Goal: Task Accomplishment & Management: Manage account settings

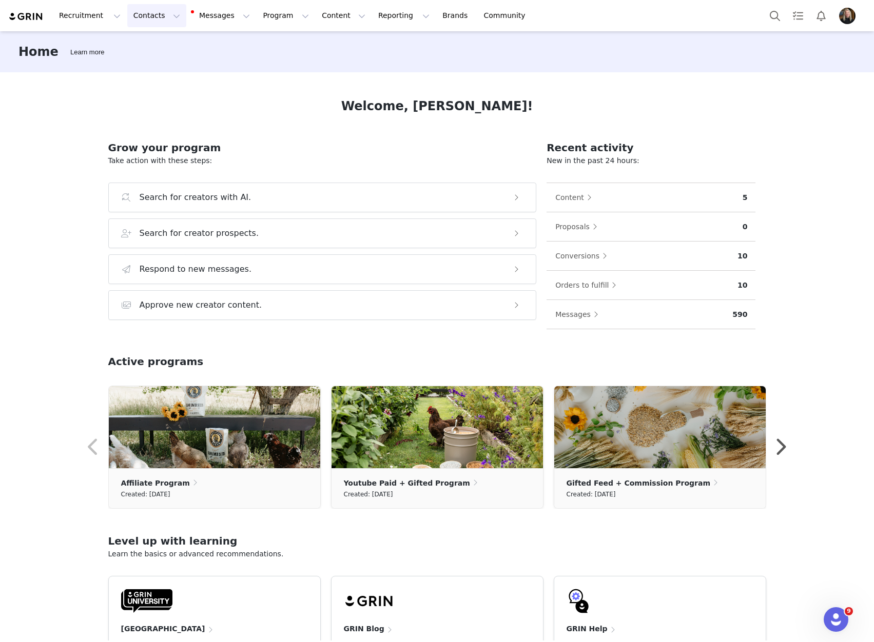
click at [143, 24] on button "Contacts Contacts" at bounding box center [156, 15] width 59 height 23
click at [156, 41] on div "Creators" at bounding box center [158, 45] width 69 height 11
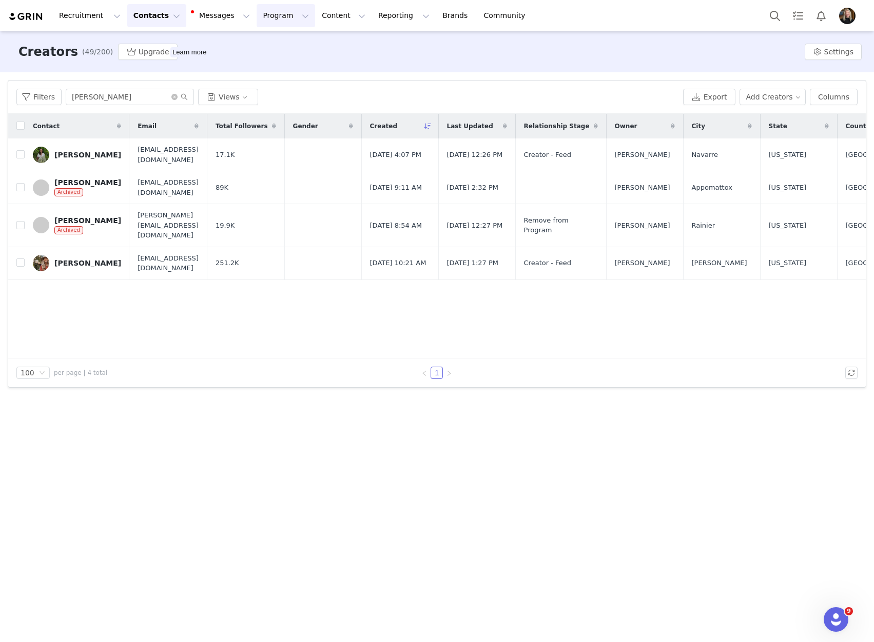
click at [257, 26] on button "Program Program" at bounding box center [286, 15] width 58 height 23
click at [259, 45] on p "Activations" at bounding box center [260, 45] width 40 height 11
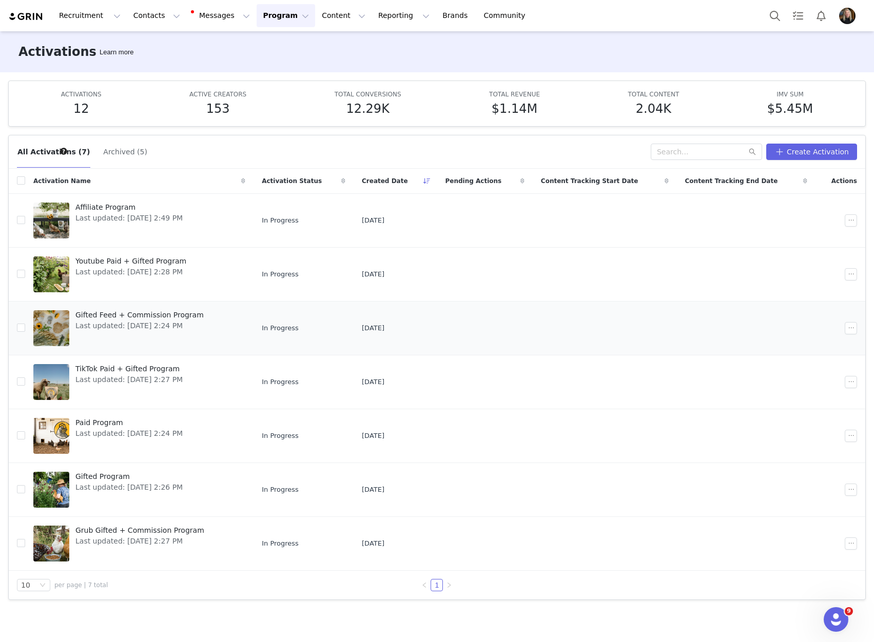
click at [162, 322] on span "Last updated: Aug 4, 2025 2:24 PM" at bounding box center [139, 326] width 128 height 11
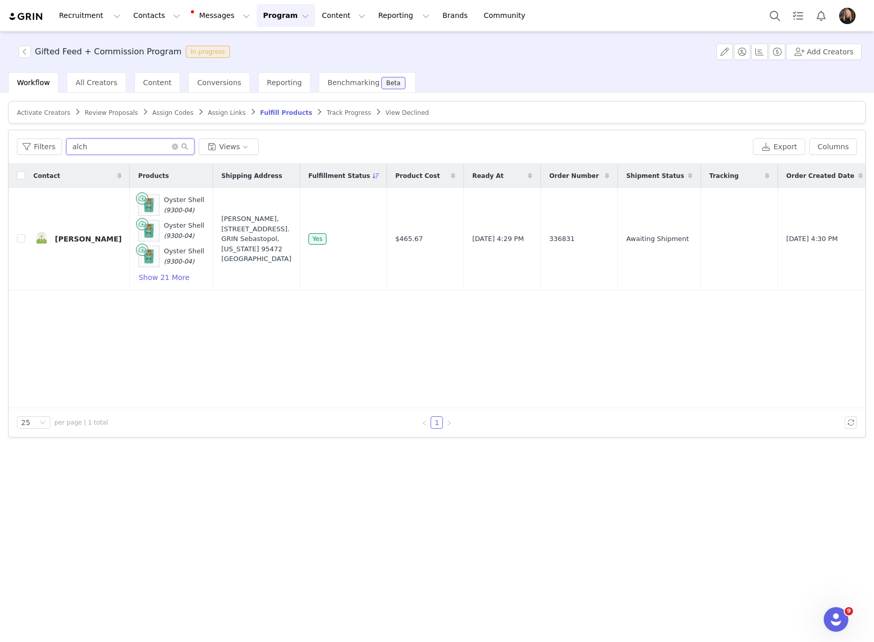
click at [94, 143] on input "alch" at bounding box center [130, 147] width 128 height 16
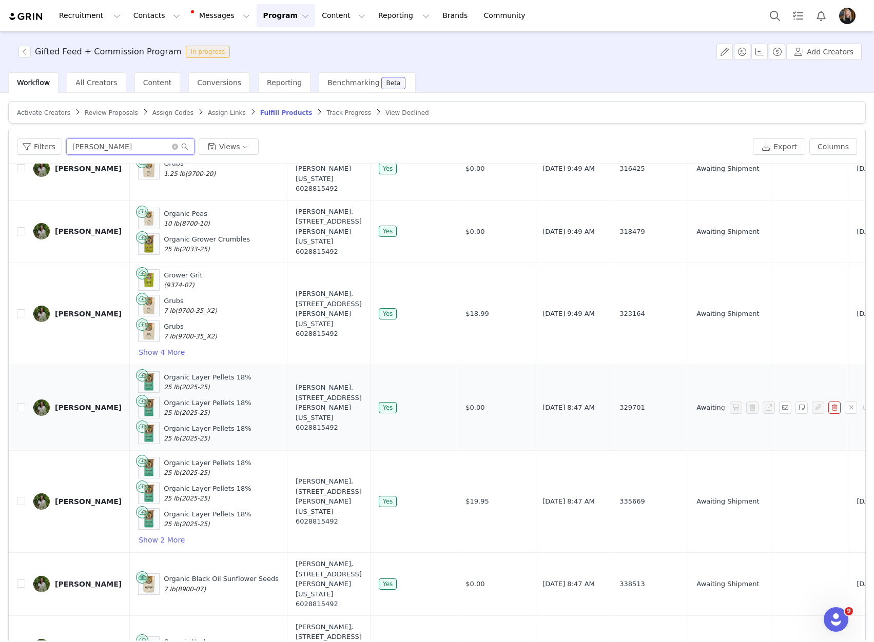
scroll to position [342, 0]
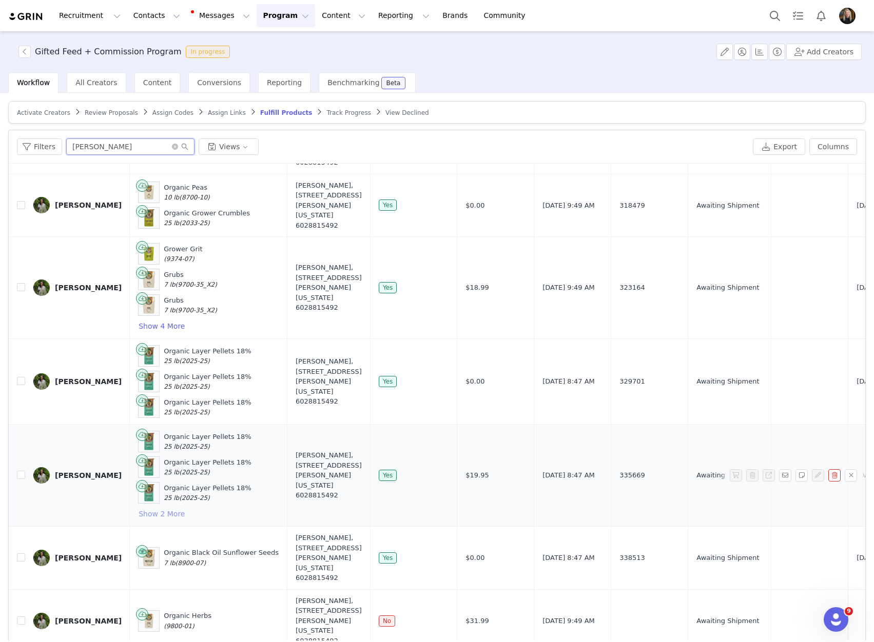
type input "sarah haas"
click at [138, 508] on button "Show 2 More" at bounding box center [161, 514] width 47 height 12
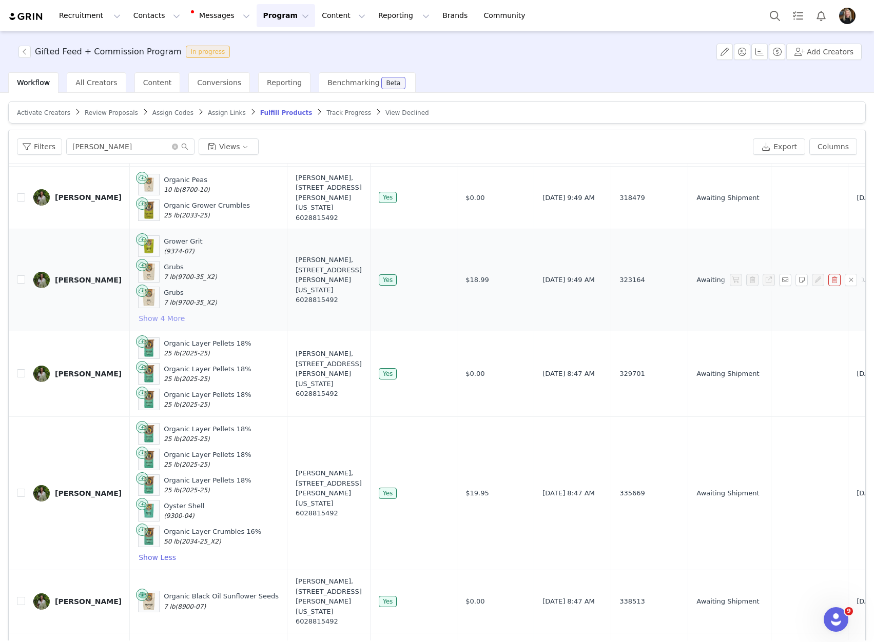
click at [138, 319] on button "Show 4 More" at bounding box center [161, 318] width 47 height 12
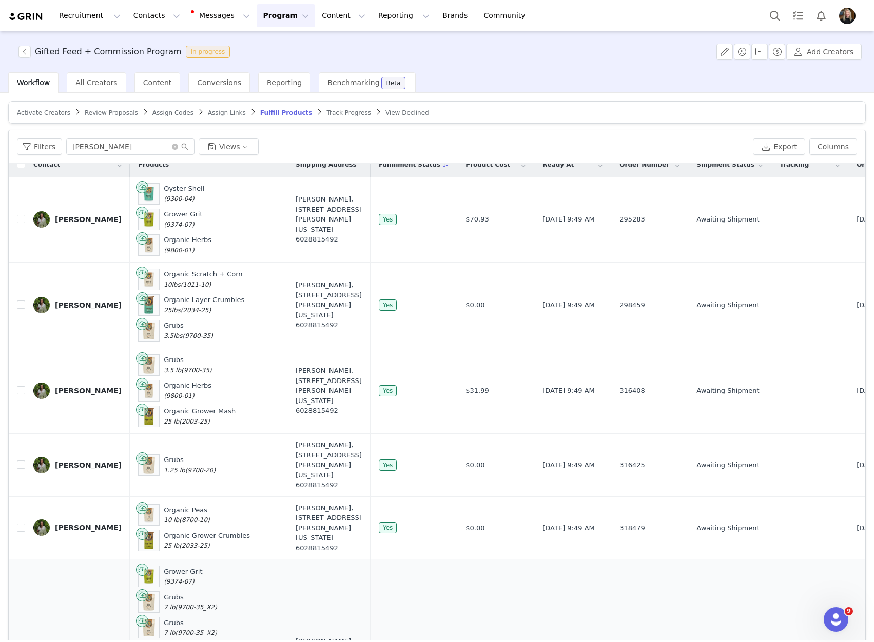
scroll to position [0, 0]
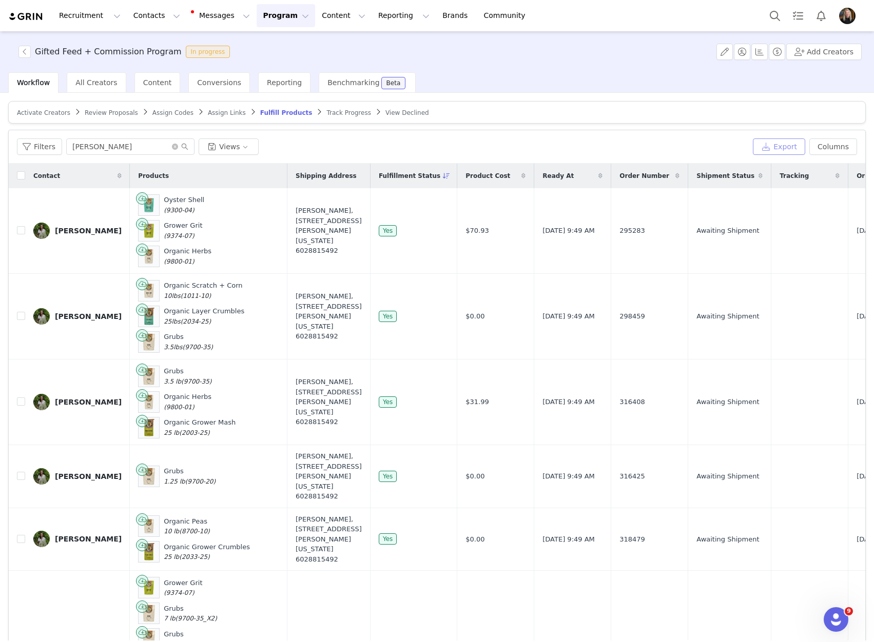
click at [770, 144] on button "Export" at bounding box center [779, 147] width 52 height 16
click at [673, 620] on span "Download" at bounding box center [672, 620] width 31 height 9
click at [26, 51] on button "button" at bounding box center [24, 52] width 12 height 12
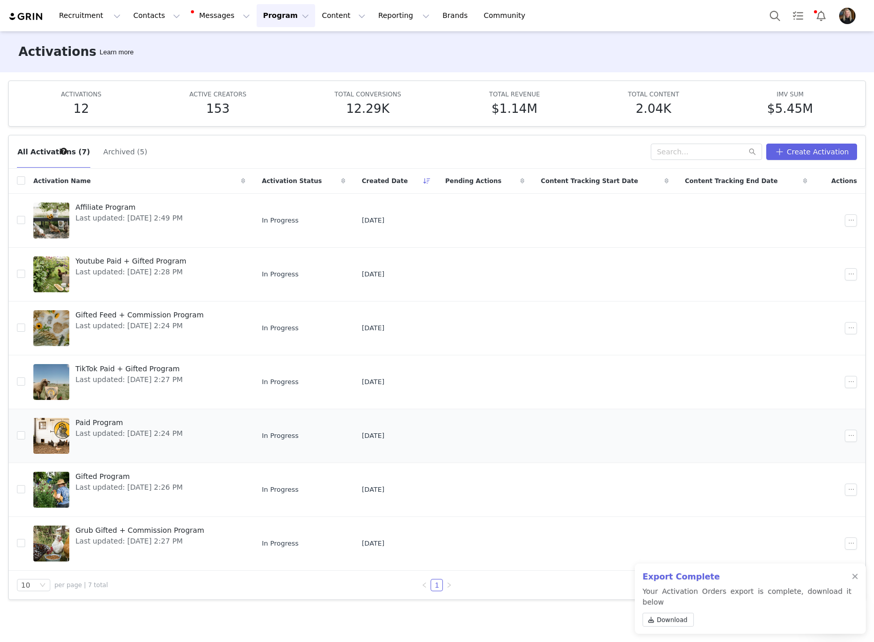
click at [97, 428] on span "Last updated: Aug 4, 2025 2:24 PM" at bounding box center [128, 433] width 107 height 11
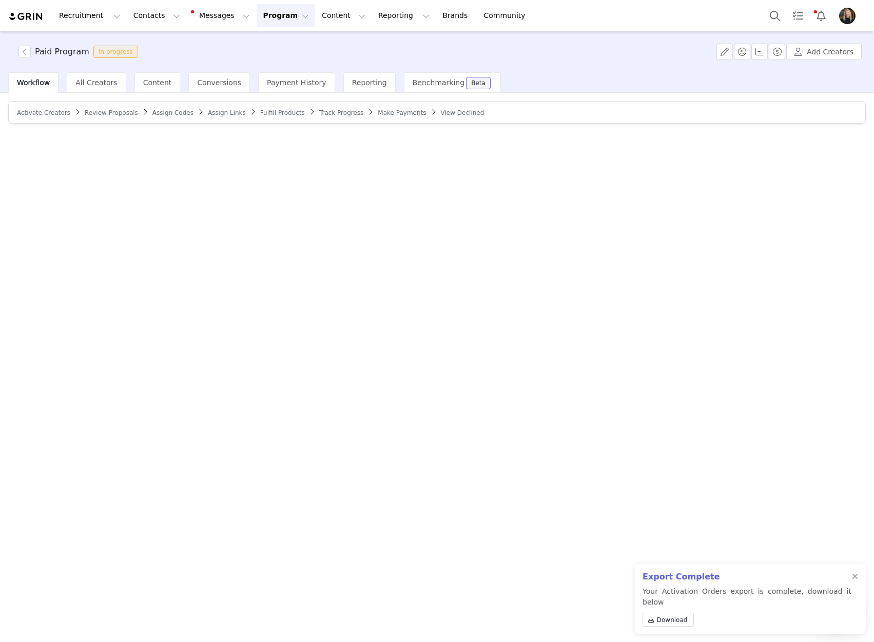
click at [352, 118] on article "Activate Creators Review Proposals Assign Codes Assign Links Fulfill Products T…" at bounding box center [436, 112] width 857 height 23
click at [378, 115] on span "Make Payments" at bounding box center [402, 112] width 48 height 7
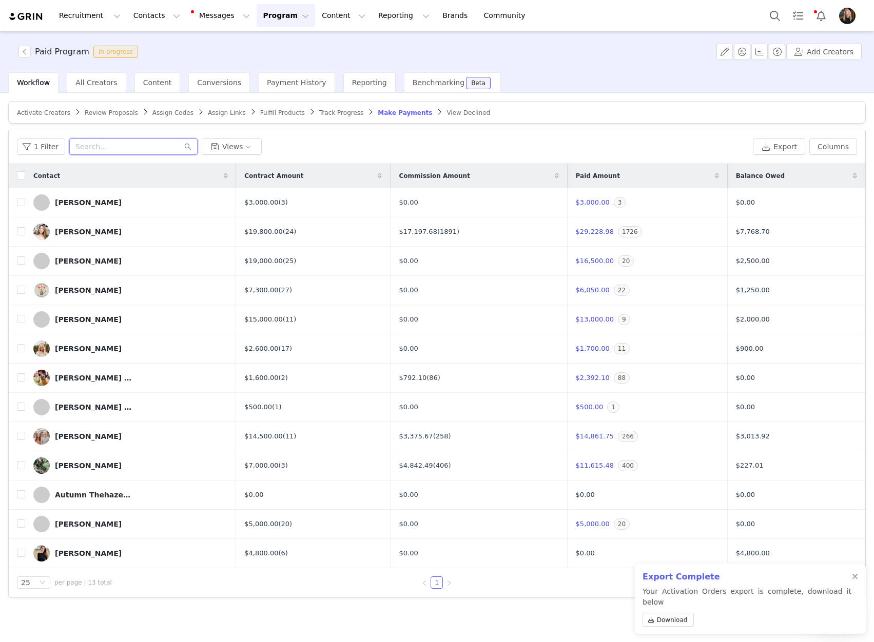
click at [108, 147] on input "text" at bounding box center [133, 147] width 128 height 16
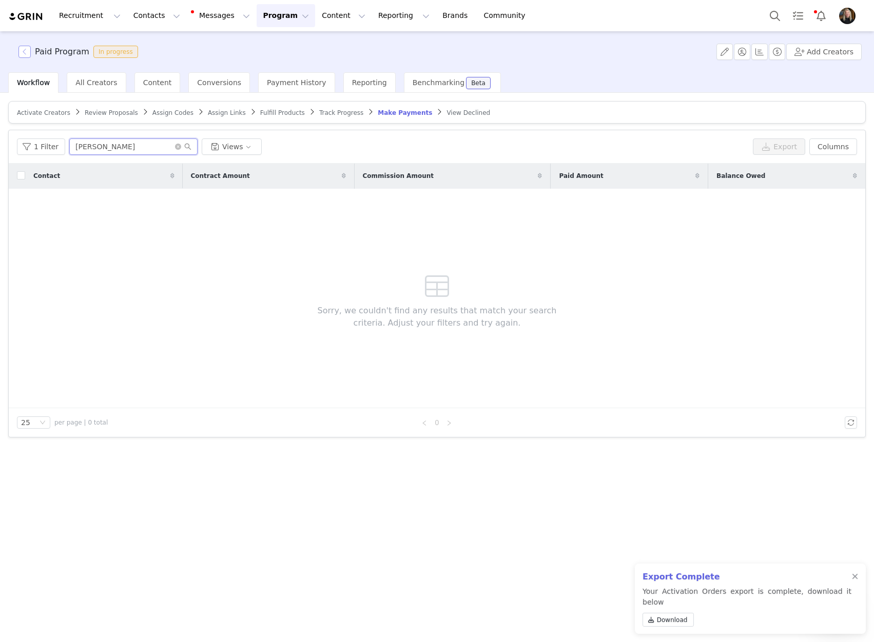
type input "brian"
click at [26, 54] on button "button" at bounding box center [24, 52] width 12 height 12
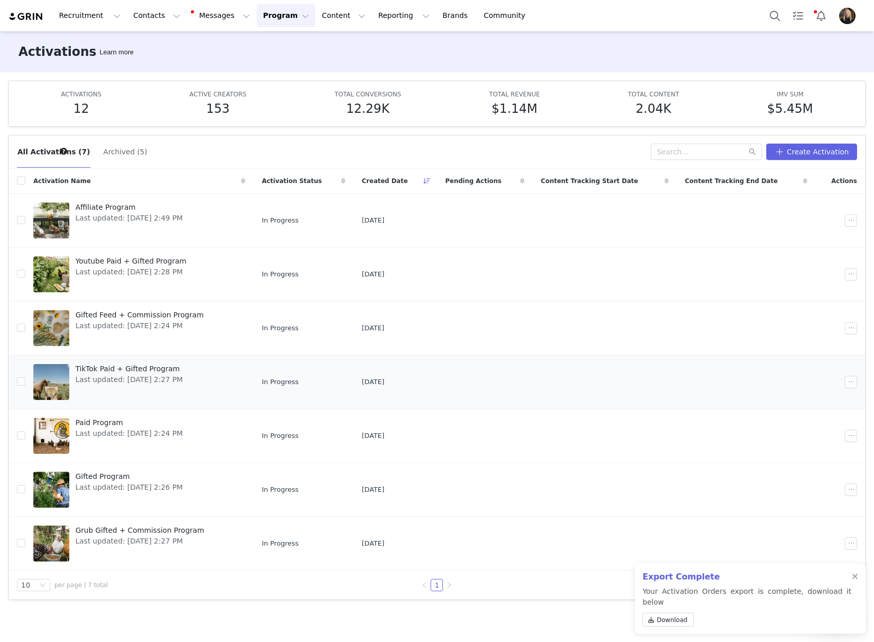
click at [160, 373] on span "TikTok Paid + Gifted Program" at bounding box center [128, 369] width 107 height 11
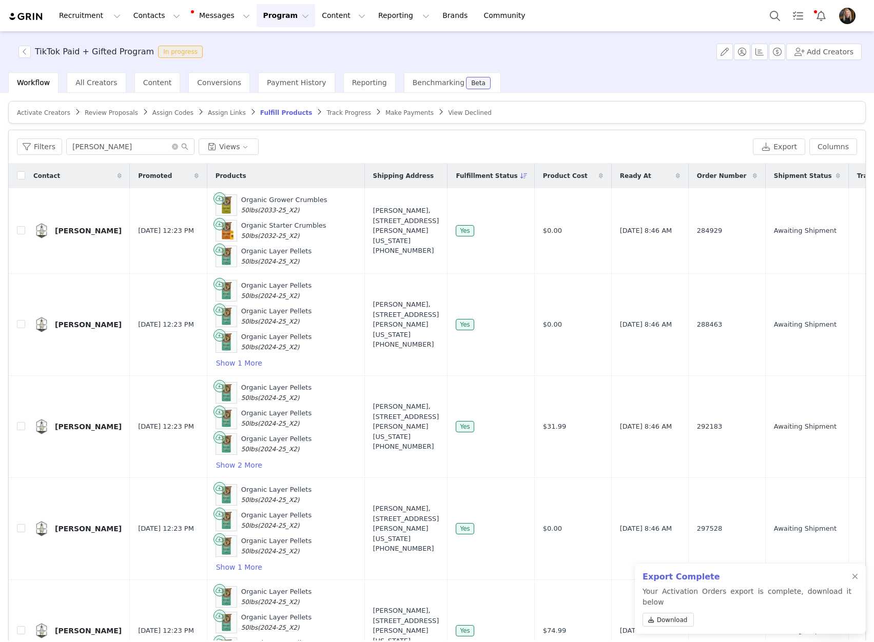
click at [385, 111] on span "Make Payments" at bounding box center [409, 112] width 48 height 7
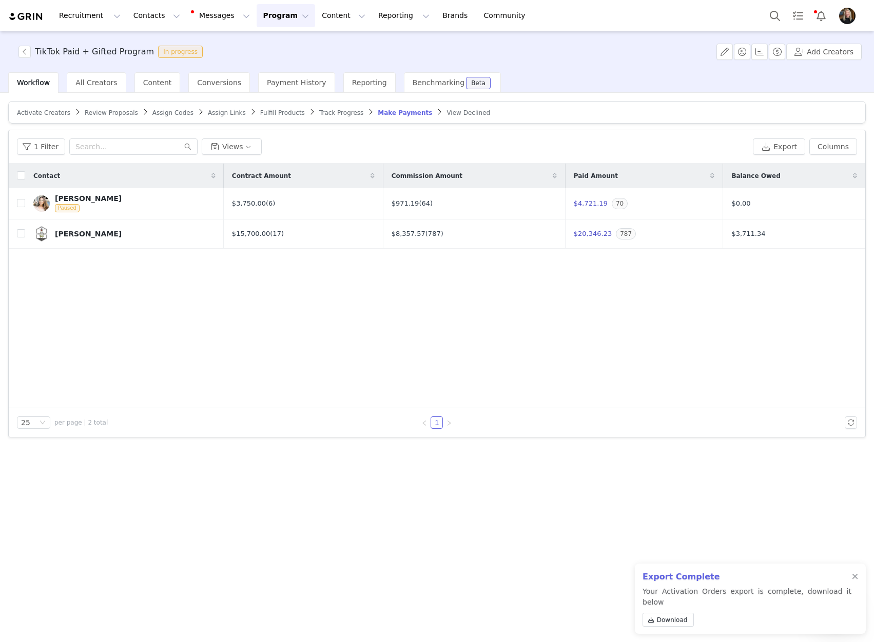
click at [319, 113] on span "Track Progress" at bounding box center [341, 112] width 44 height 7
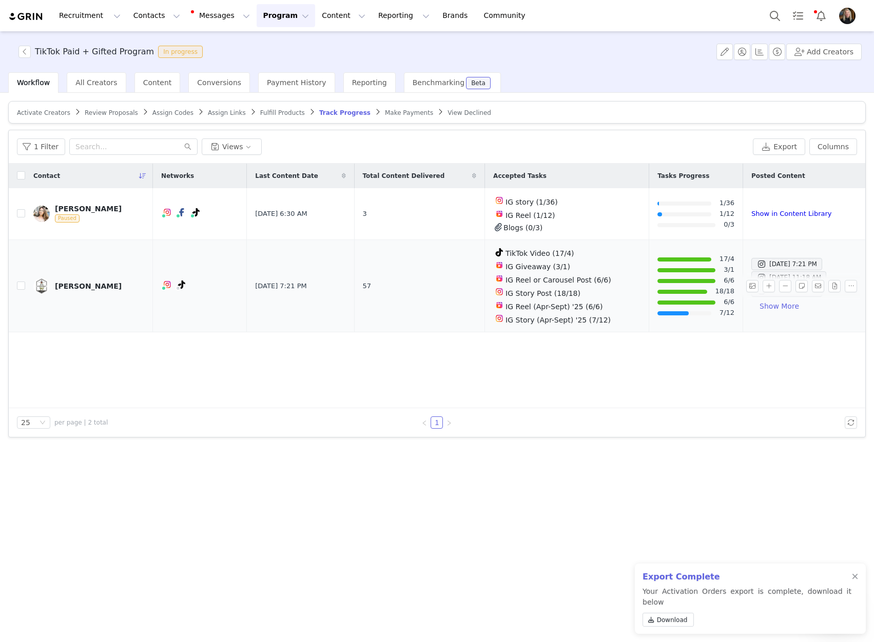
click at [89, 287] on div "Brian Schembari" at bounding box center [88, 286] width 67 height 8
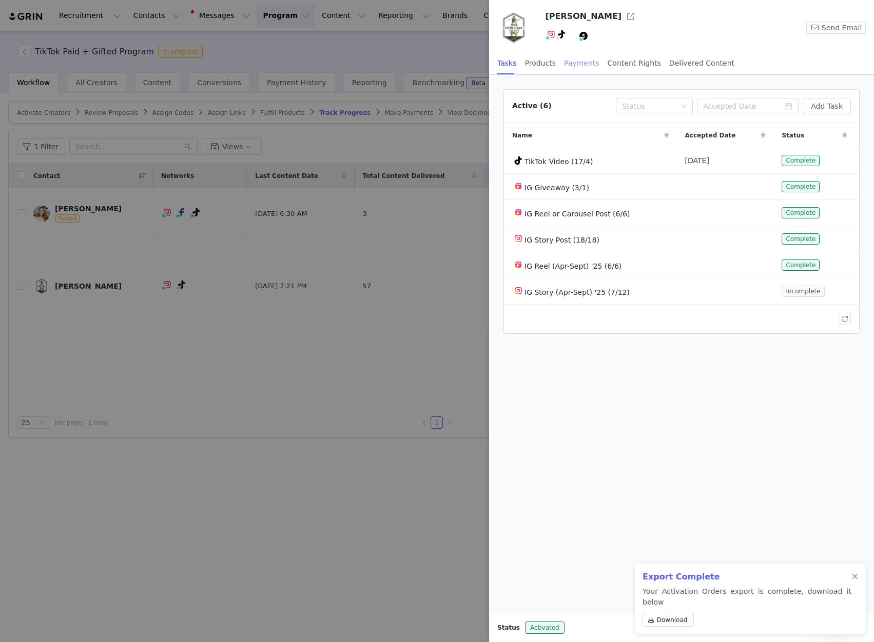
click at [574, 66] on div "Payments" at bounding box center [581, 63] width 35 height 23
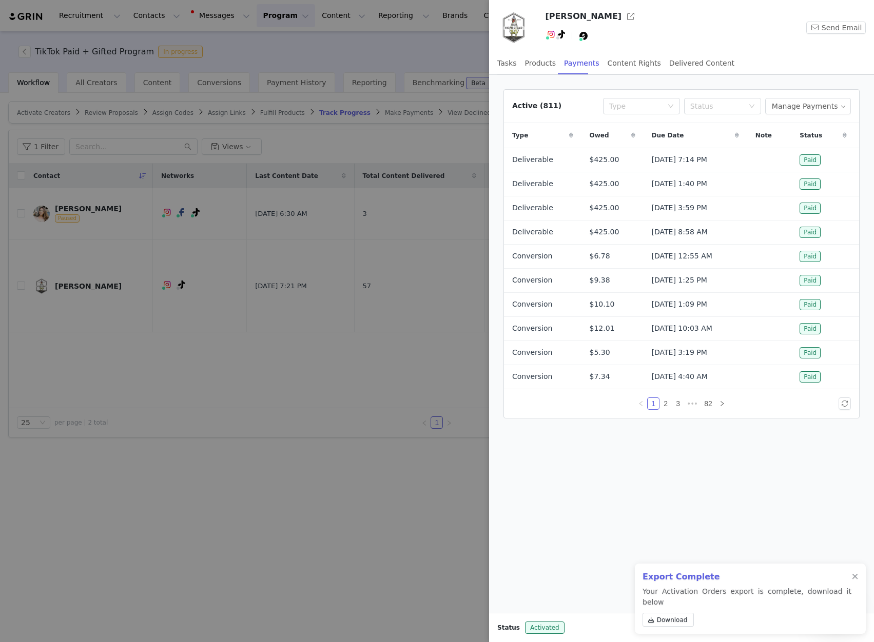
click at [657, 137] on span "Due Date" at bounding box center [668, 135] width 32 height 9
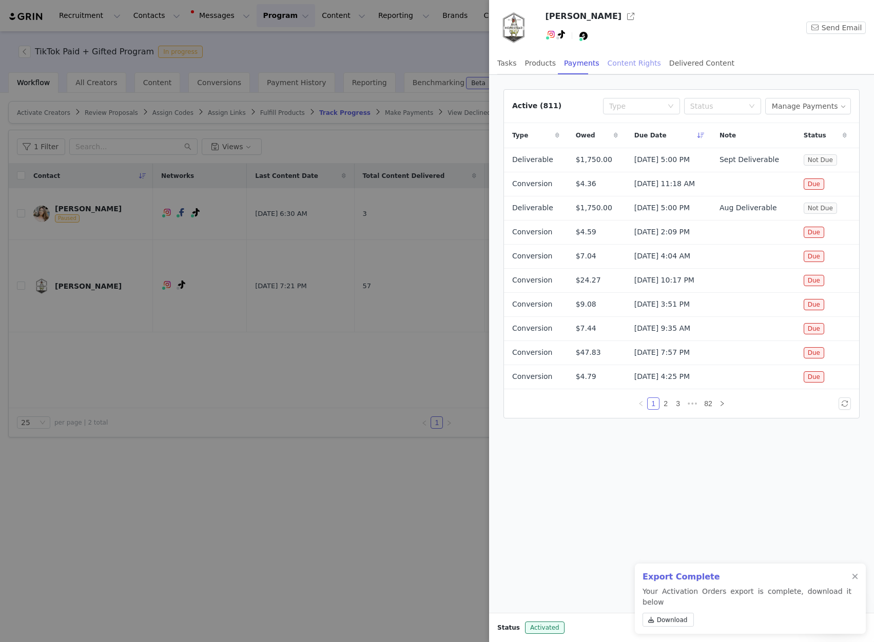
click at [629, 65] on div "Content Rights" at bounding box center [633, 63] width 53 height 23
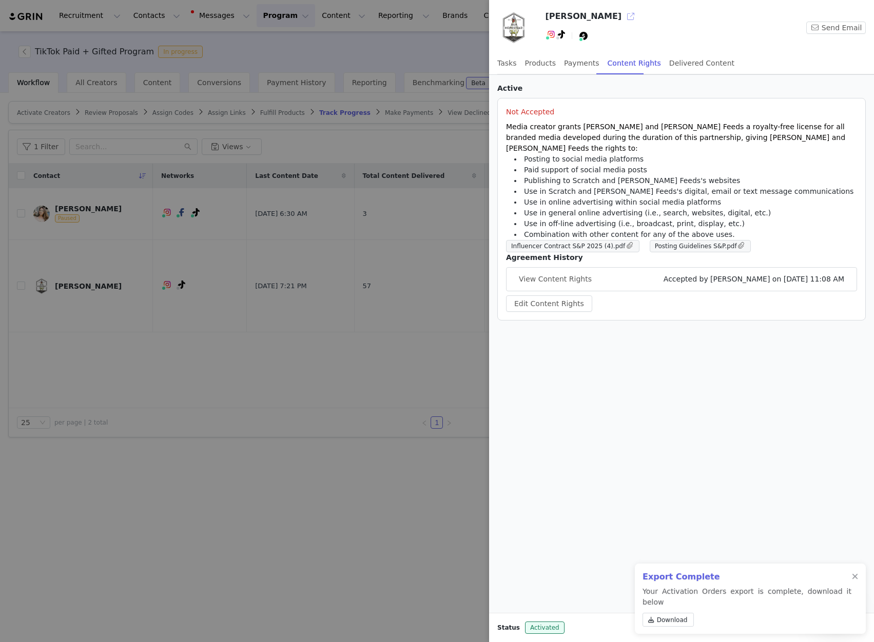
click at [622, 17] on button "button" at bounding box center [630, 16] width 16 height 16
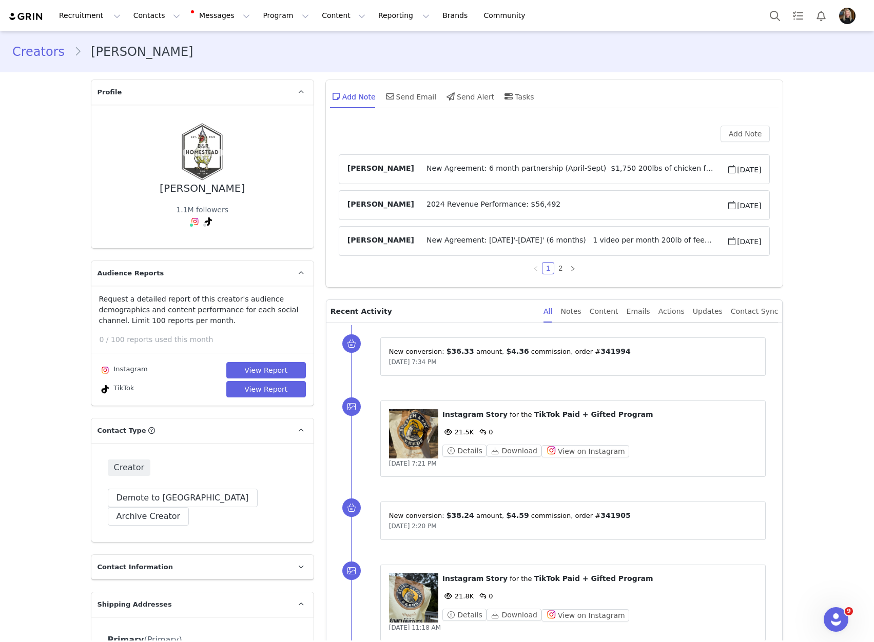
click at [501, 168] on span "New Agreement: 6 month partnership (April-Sept) $1,750 200lbs of chicken feed p…" at bounding box center [570, 169] width 312 height 12
